Goal: Task Accomplishment & Management: Complete application form

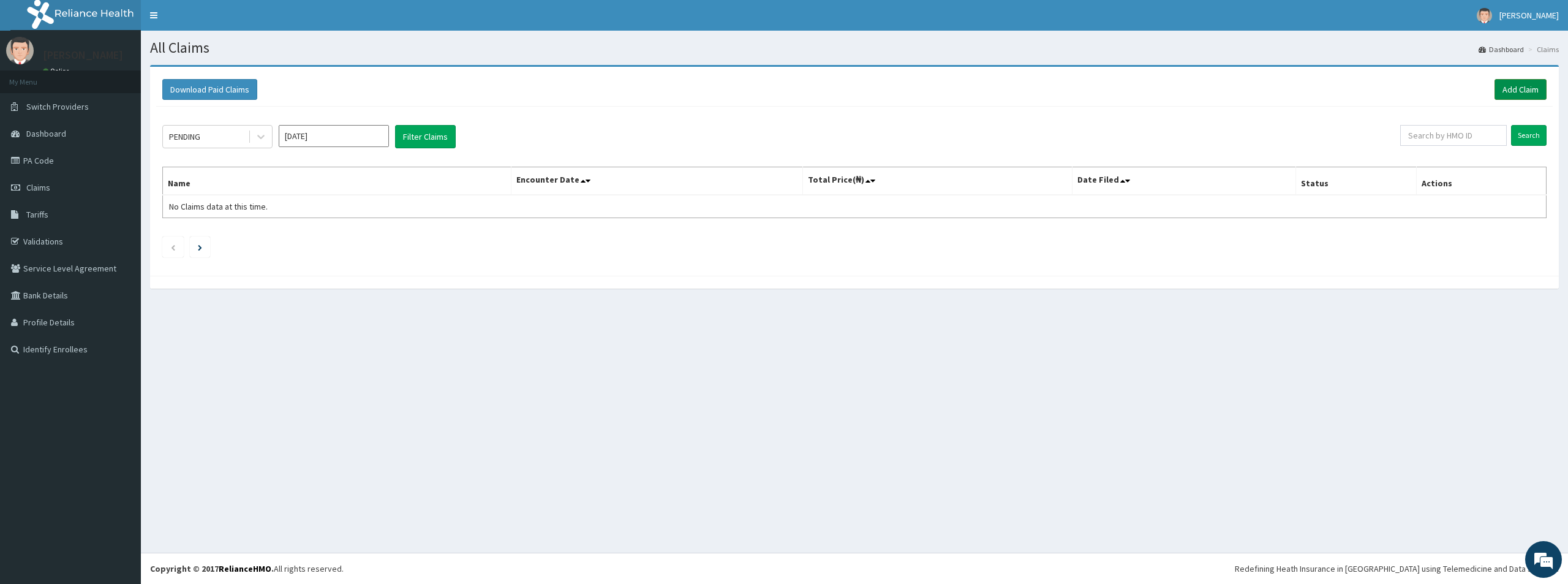
click at [1522, 90] on link "Add Claim" at bounding box center [1520, 89] width 52 height 21
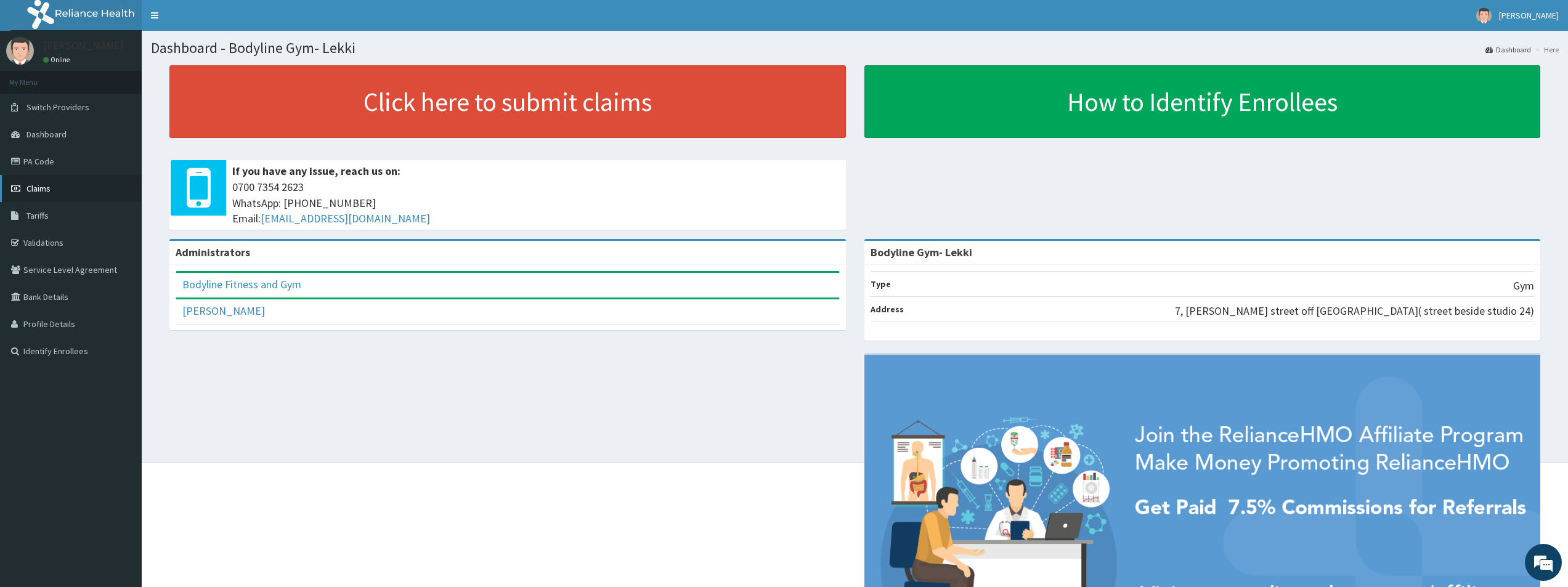
click at [102, 193] on link "Claims" at bounding box center [71, 189] width 142 height 27
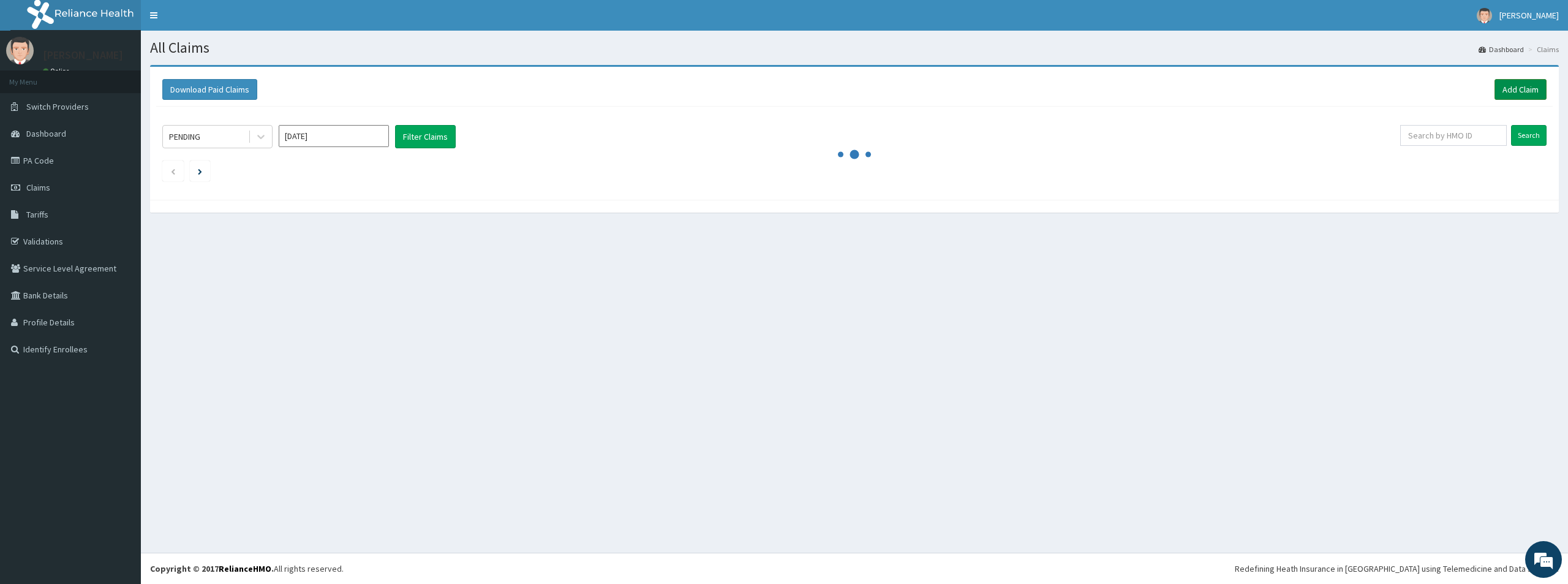
click at [1504, 92] on link "Add Claim" at bounding box center [1520, 89] width 52 height 21
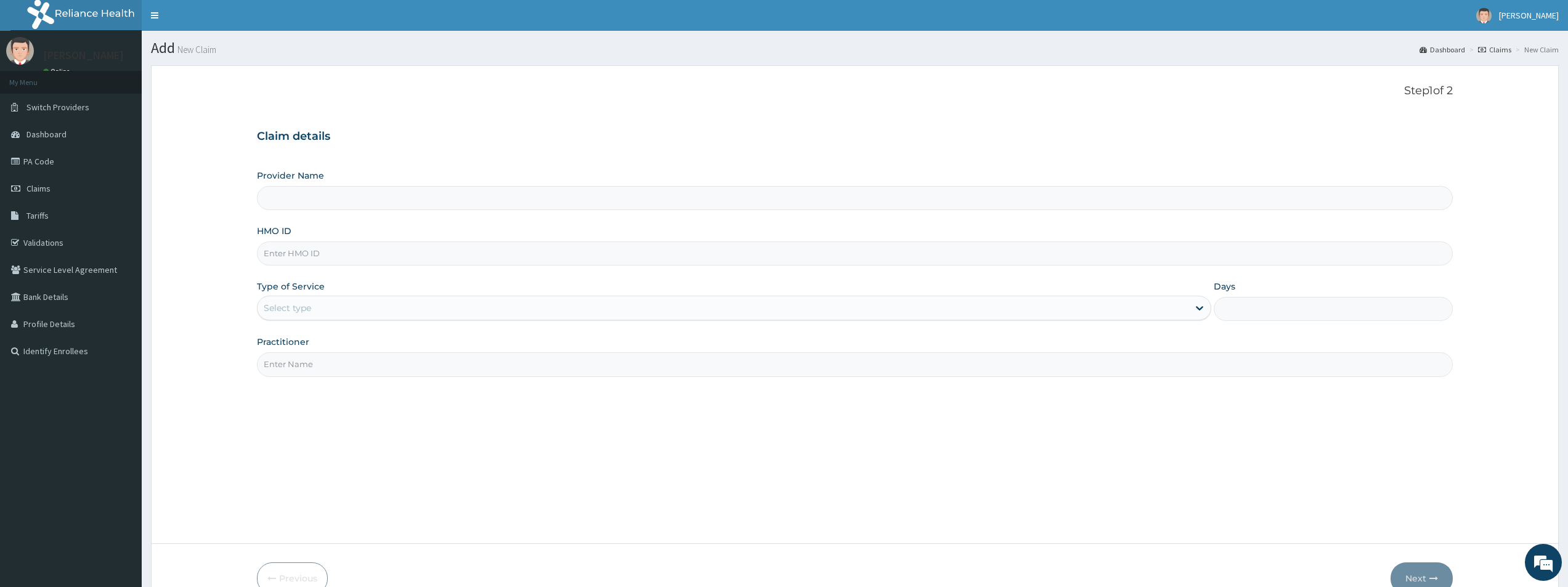
type input "Bodyline Gym- Lekki"
type input "1"
click at [721, 259] on input "HMO ID" at bounding box center [855, 253] width 1196 height 24
type input "UPS/1017/A"
drag, startPoint x: 533, startPoint y: 350, endPoint x: 530, endPoint y: 362, distance: 12.4
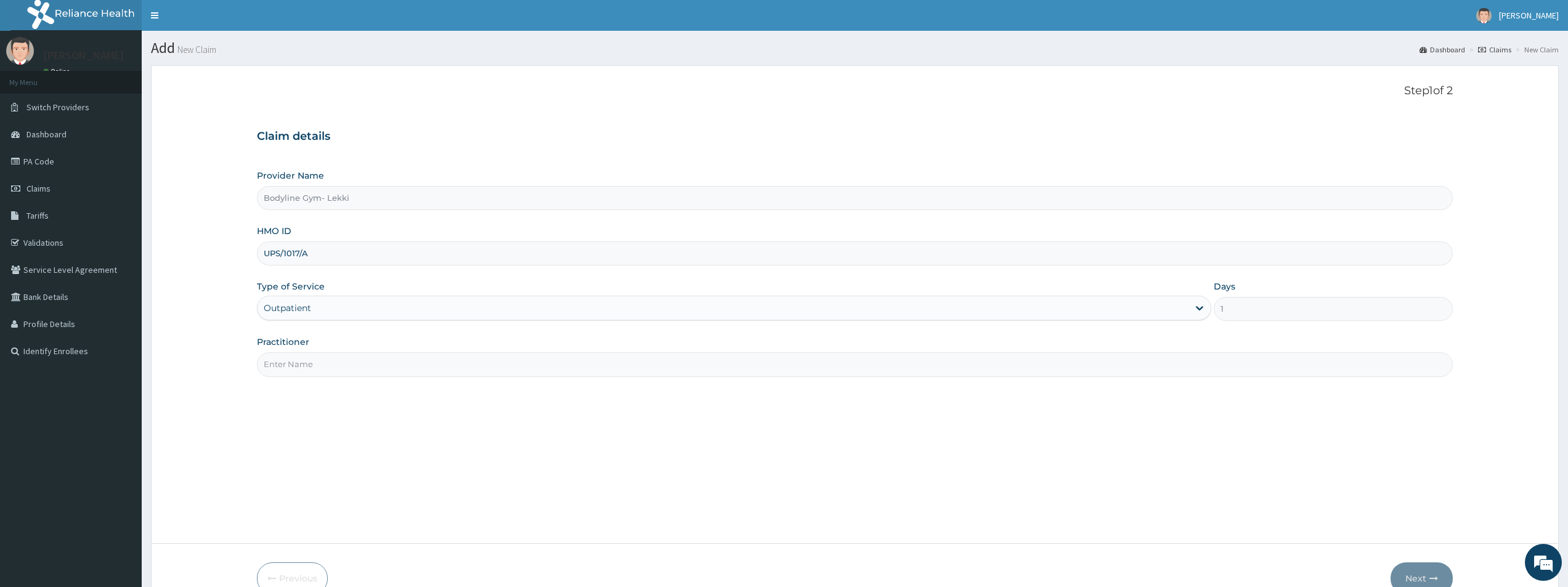
click at [533, 361] on div "Practitioner" at bounding box center [855, 355] width 1196 height 40
click at [530, 362] on input "Practitioner" at bounding box center [855, 364] width 1196 height 24
type input "BODYLINE"
click at [1415, 578] on button "Next" at bounding box center [1422, 578] width 62 height 32
click at [304, 251] on input "UPS/1017/A" at bounding box center [855, 253] width 1196 height 24
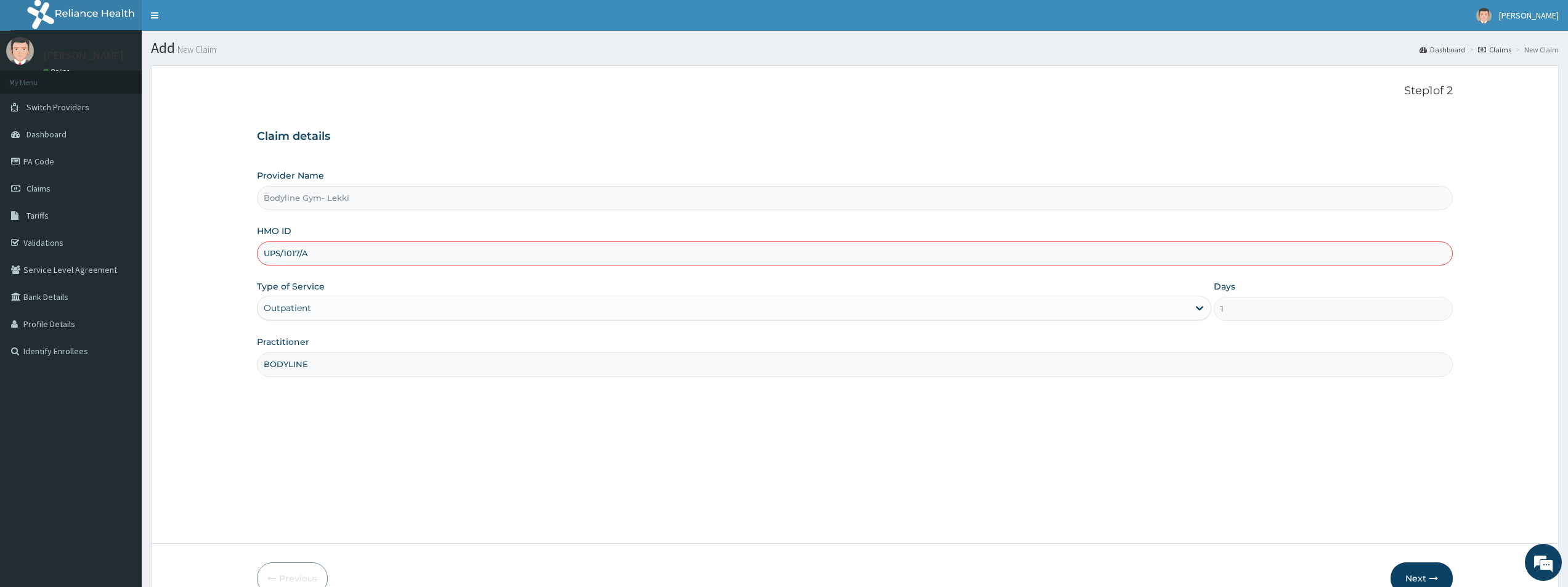
click at [300, 253] on input "UPS/1017/A" at bounding box center [855, 253] width 1196 height 24
type input "UPS/10174/A"
click at [1436, 573] on button "Next" at bounding box center [1422, 578] width 62 height 32
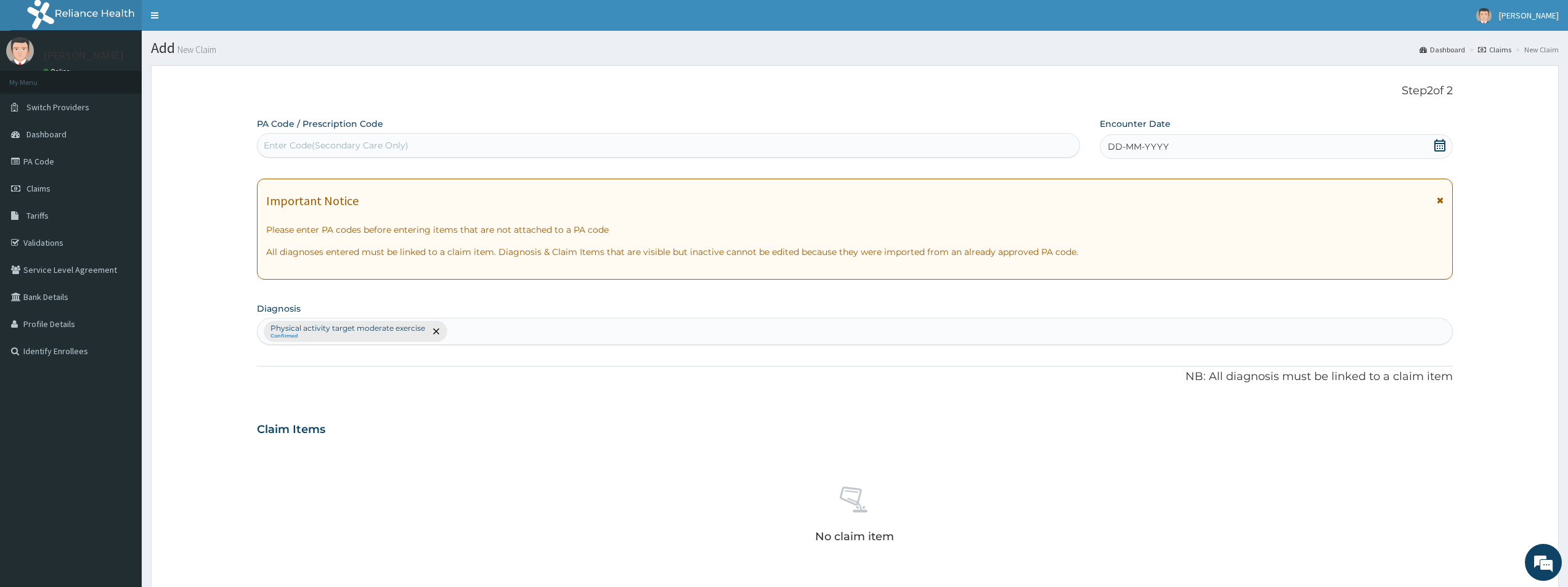
click at [723, 140] on div "Enter Code(Secondary Care Only)" at bounding box center [669, 145] width 822 height 20
type input "PA/1051F9"
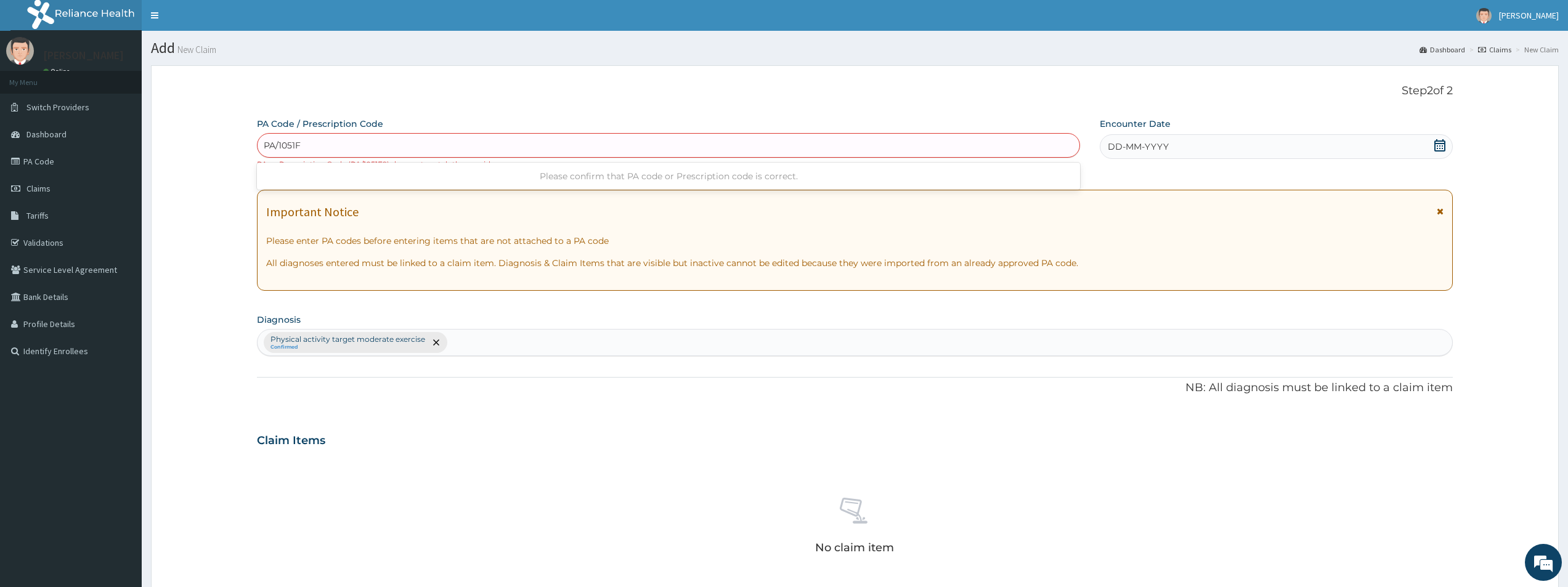
type input "PA/1051F9"
click at [53, 189] on link "Claims" at bounding box center [71, 189] width 142 height 27
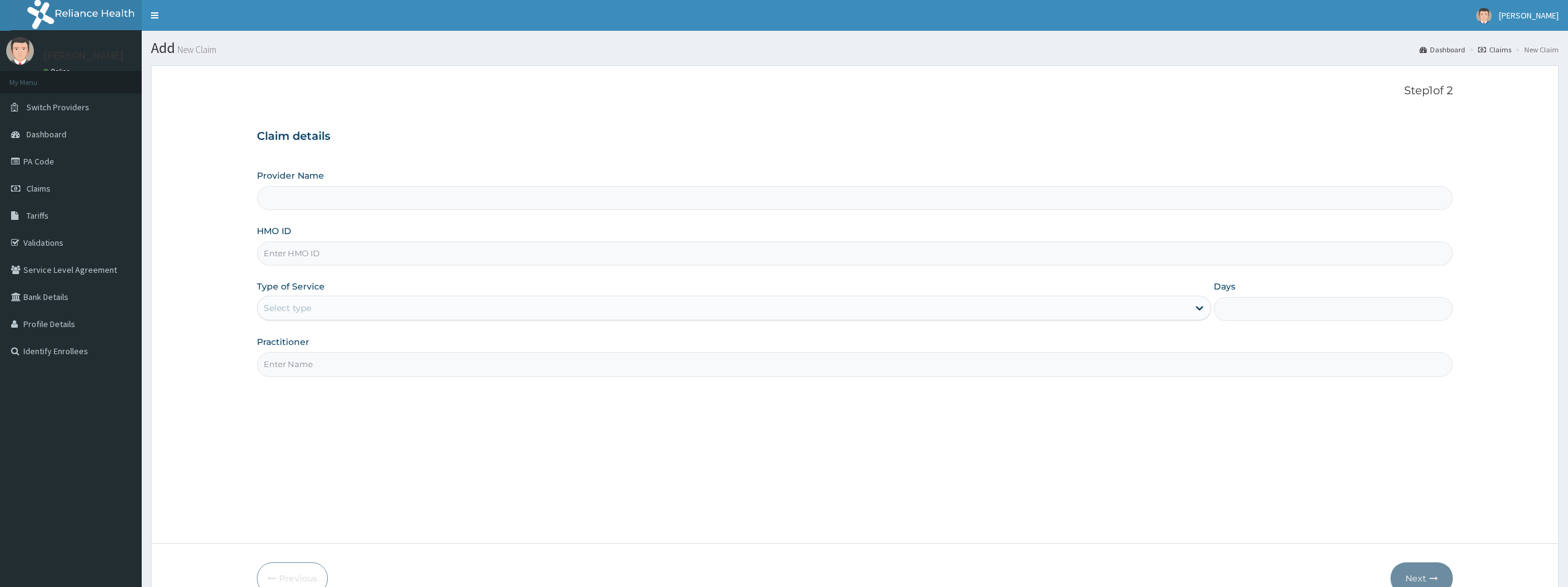
type input "Bodyline Gym- Lekki"
type input "1"
click at [308, 258] on input "HMO ID" at bounding box center [855, 253] width 1196 height 24
type input "UPS/10174/A"
click at [384, 360] on input "Practitioner" at bounding box center [855, 364] width 1196 height 24
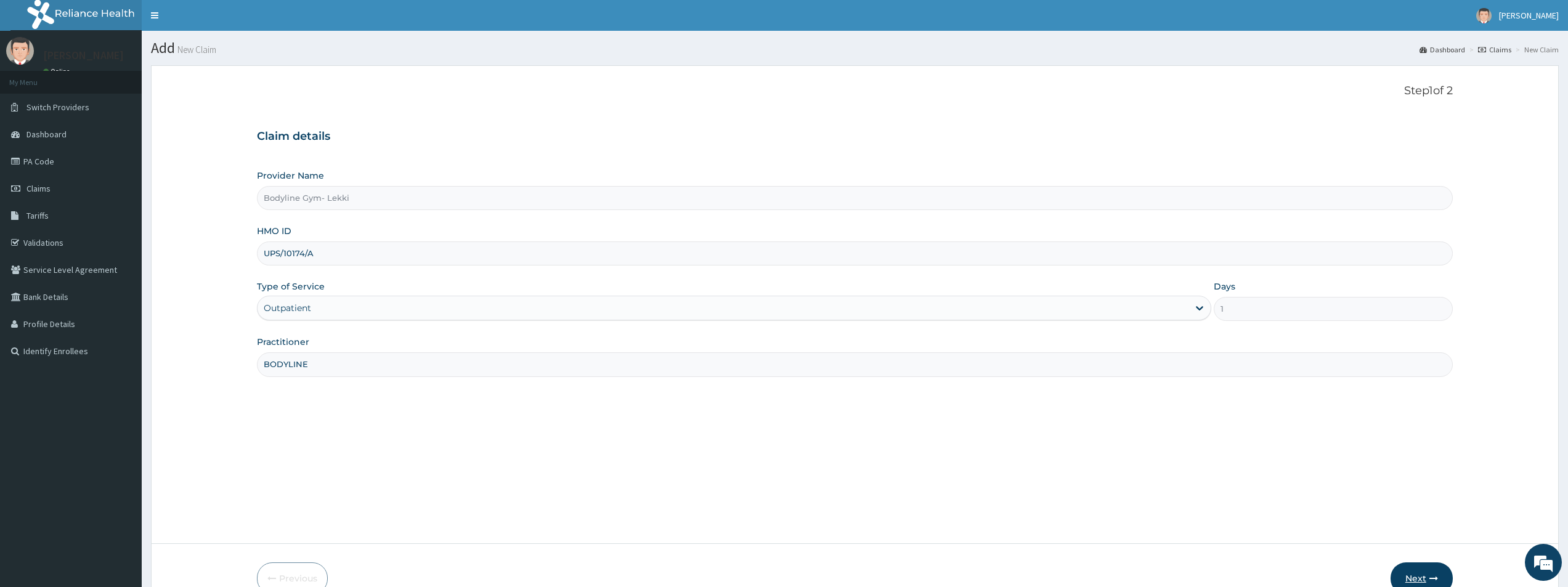
type input "BODYLINE"
click at [1435, 573] on button "Next" at bounding box center [1422, 578] width 62 height 32
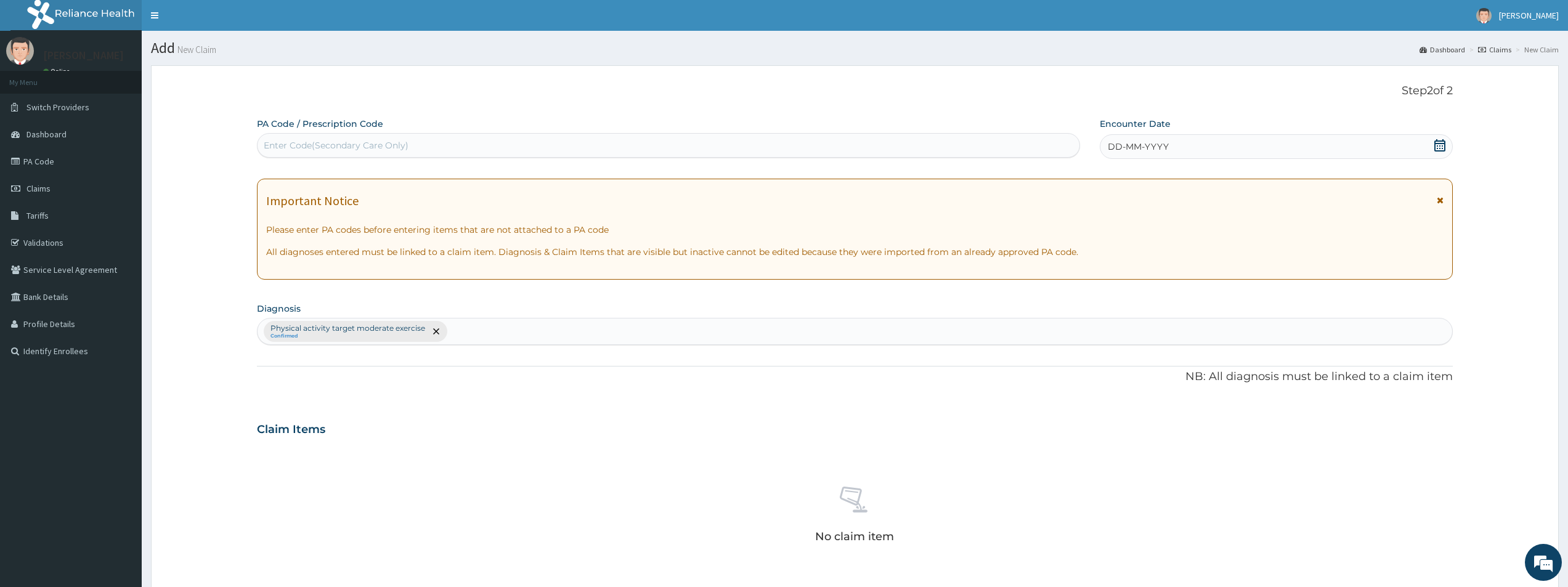
click at [606, 149] on div "Enter Code(Secondary Care Only)" at bounding box center [669, 145] width 822 height 20
click at [720, 147] on div "Enter Code(Secondary Care Only)" at bounding box center [669, 145] width 822 height 20
type input "PA/C7A022"
drag, startPoint x: 1443, startPoint y: 152, endPoint x: 1436, endPoint y: 160, distance: 10.6
click at [1442, 154] on span at bounding box center [1439, 147] width 12 height 15
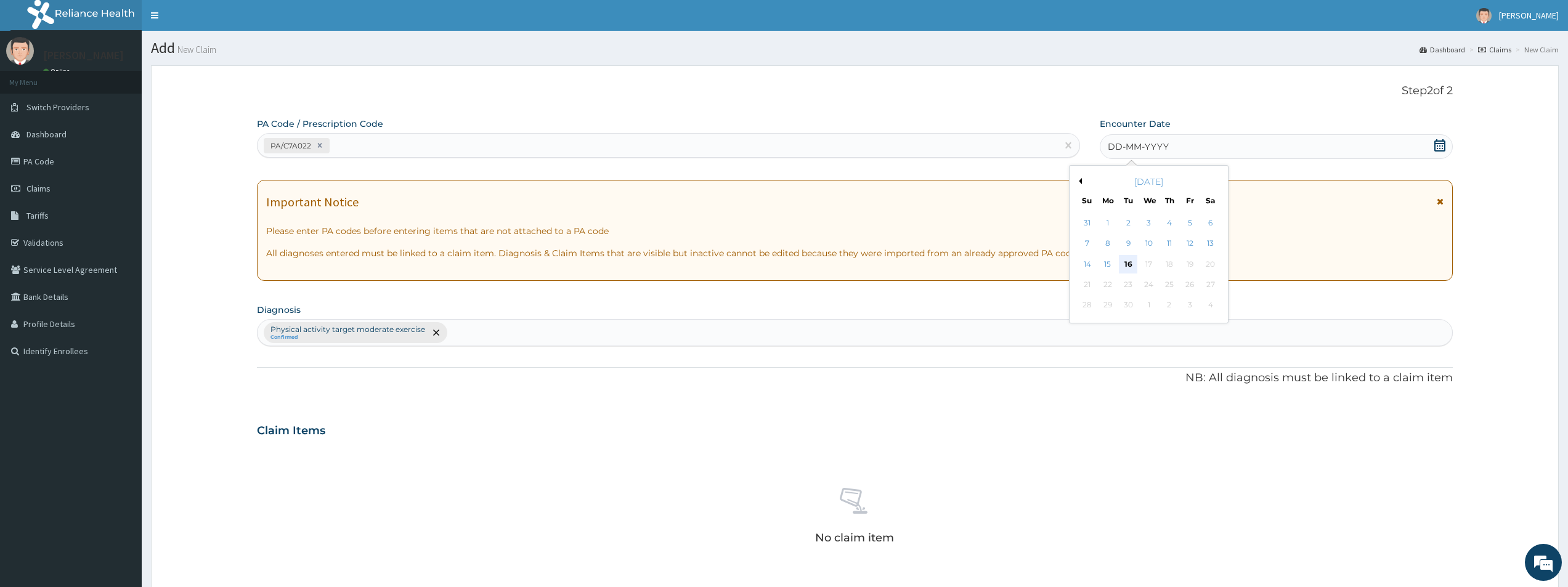
click at [1123, 263] on div "16" at bounding box center [1128, 264] width 18 height 18
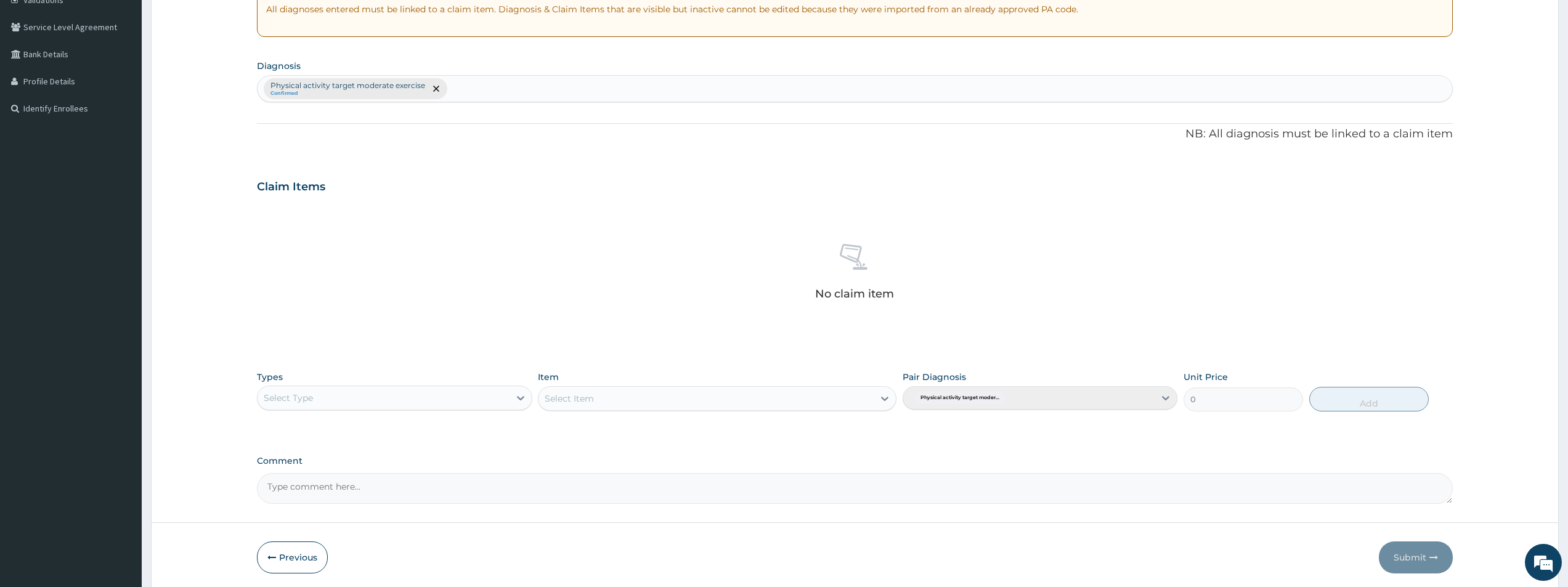
scroll to position [289, 0]
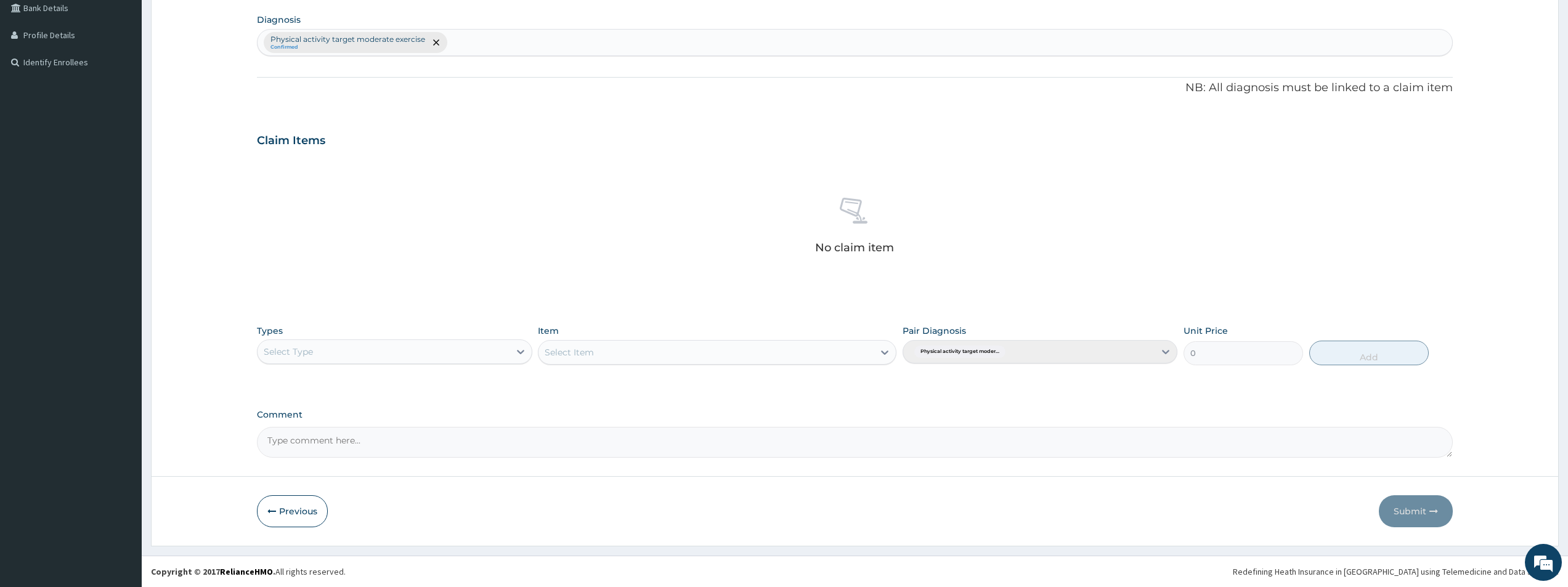
click at [485, 356] on div "Select Type" at bounding box center [383, 351] width 251 height 20
type input "GYM"
click at [673, 344] on div "Select Item" at bounding box center [717, 352] width 358 height 24
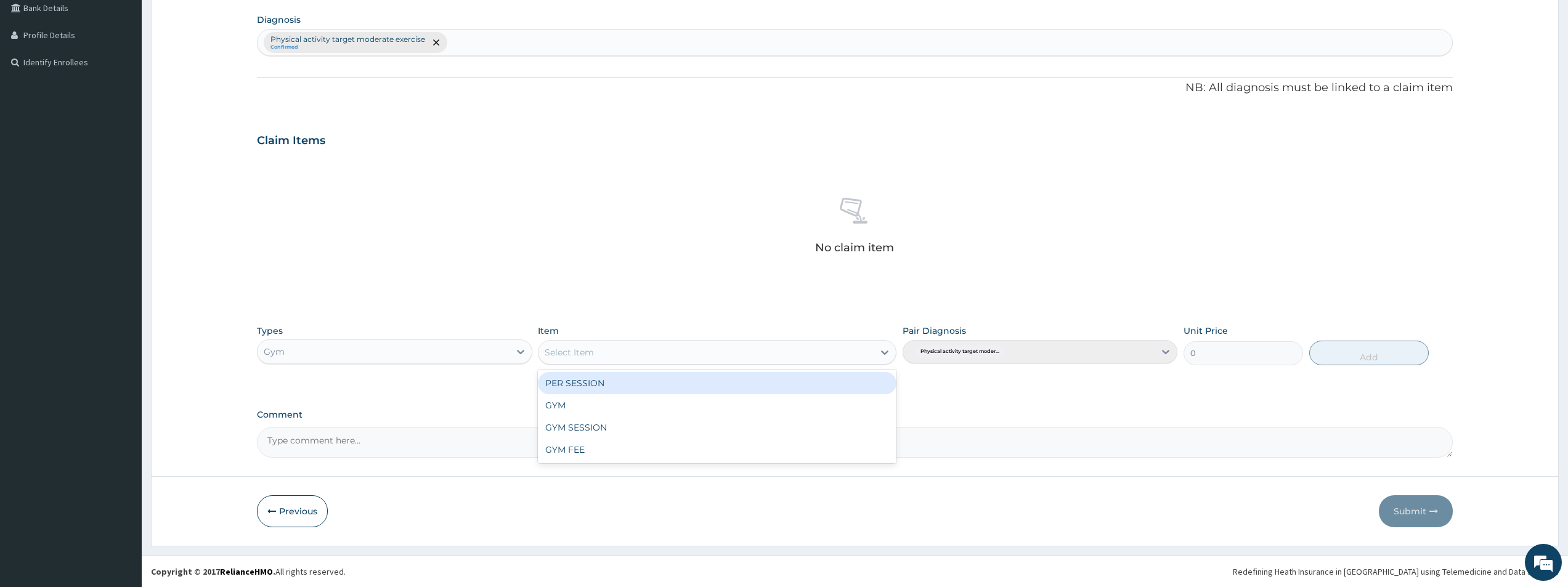
click at [647, 352] on div "Select Item" at bounding box center [706, 352] width 336 height 20
type input "GYM"
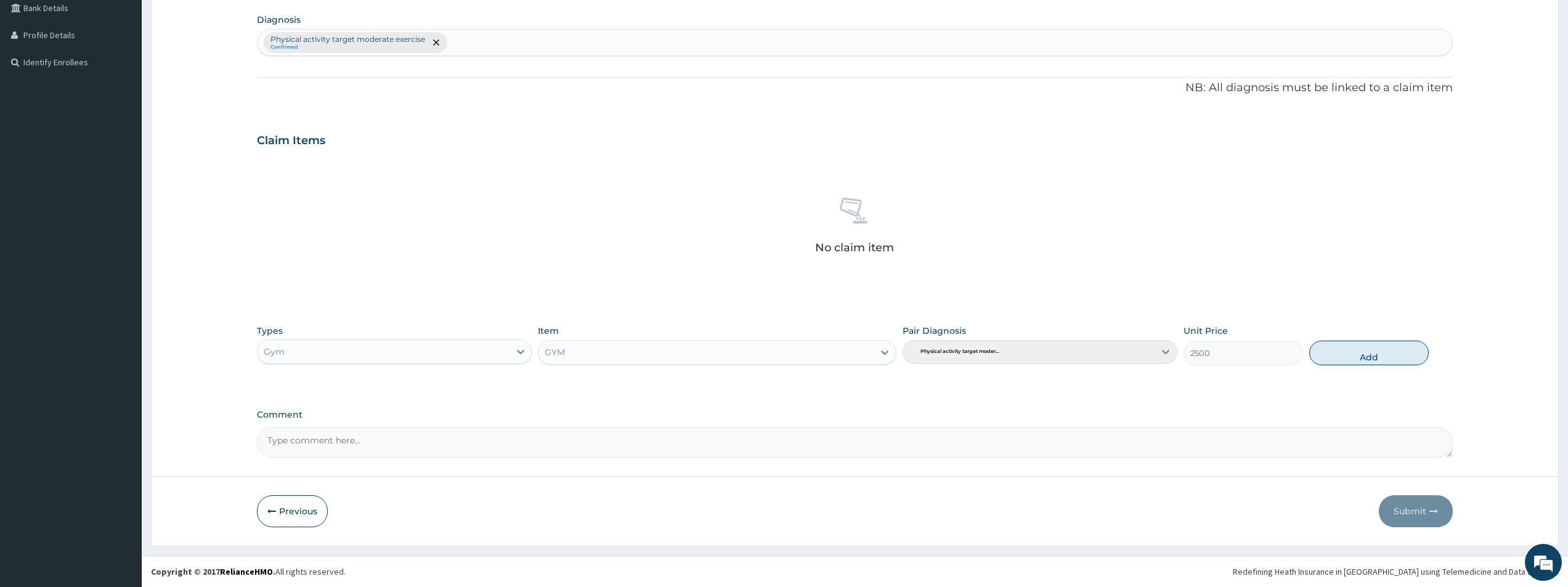
drag, startPoint x: 1390, startPoint y: 351, endPoint x: 1356, endPoint y: 474, distance: 127.6
click at [1388, 359] on button "Add" at bounding box center [1369, 353] width 119 height 24
type input "0"
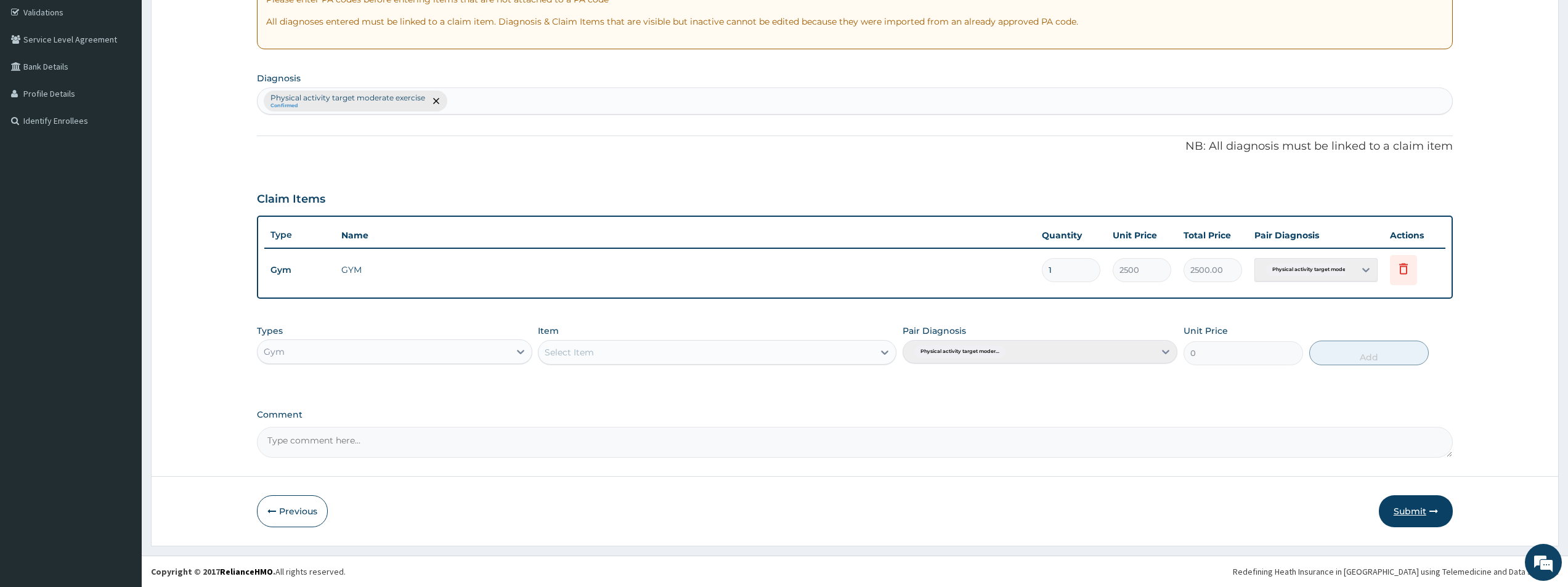
click at [1414, 520] on button "Submit" at bounding box center [1415, 511] width 74 height 32
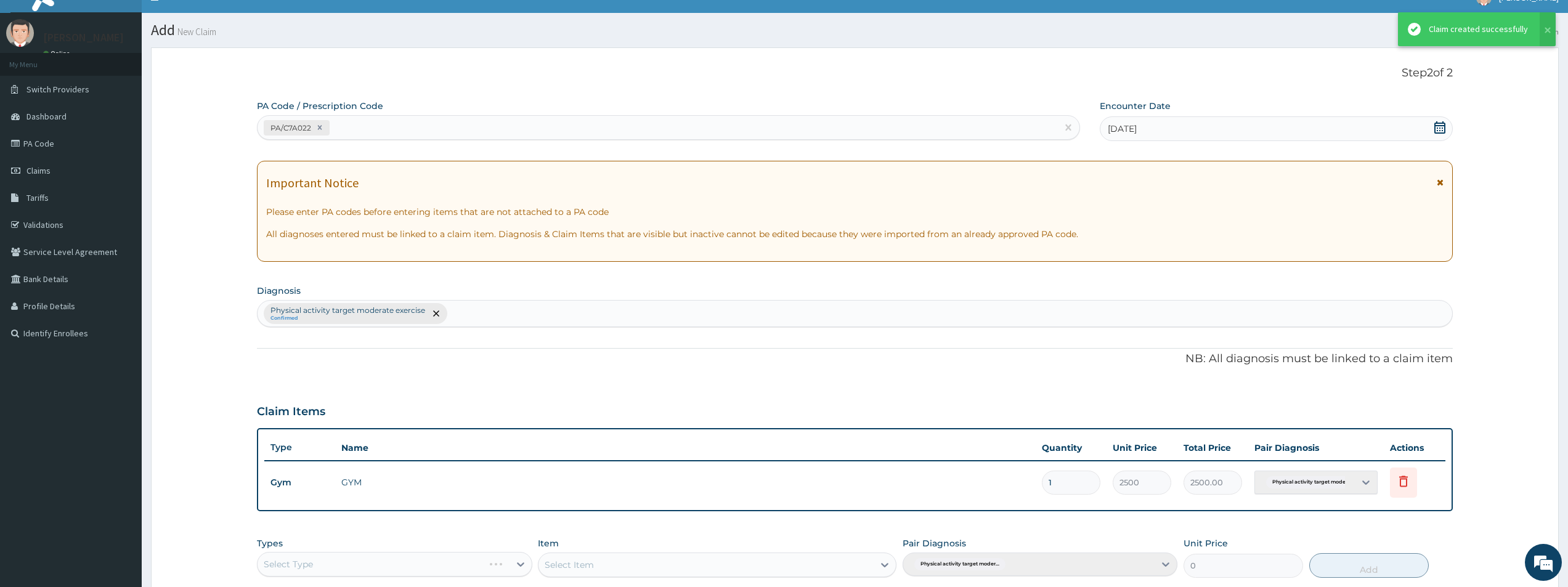
scroll to position [230, 0]
